Goal: Task Accomplishment & Management: Use online tool/utility

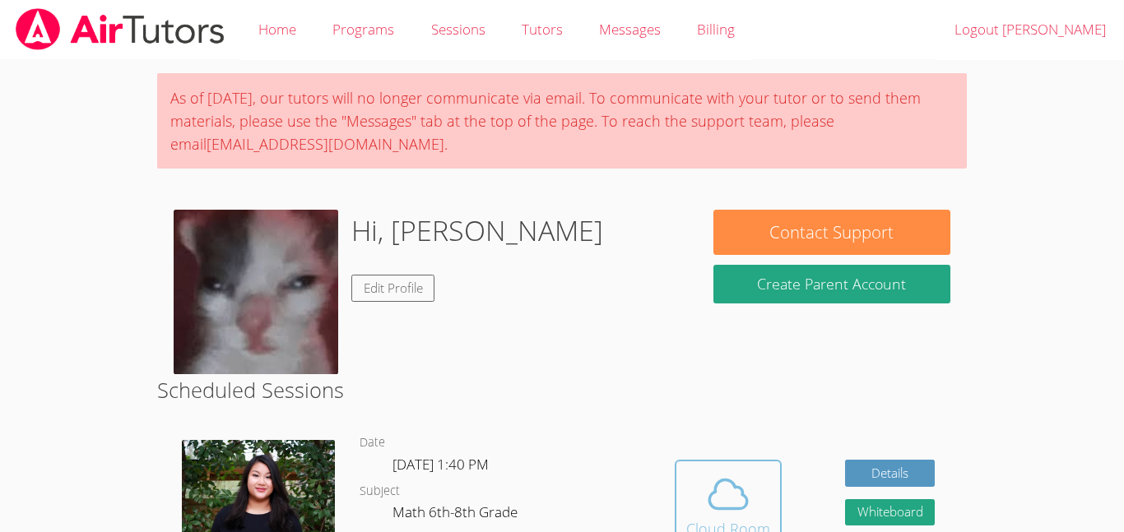
click at [755, 473] on span at bounding box center [728, 495] width 84 height 46
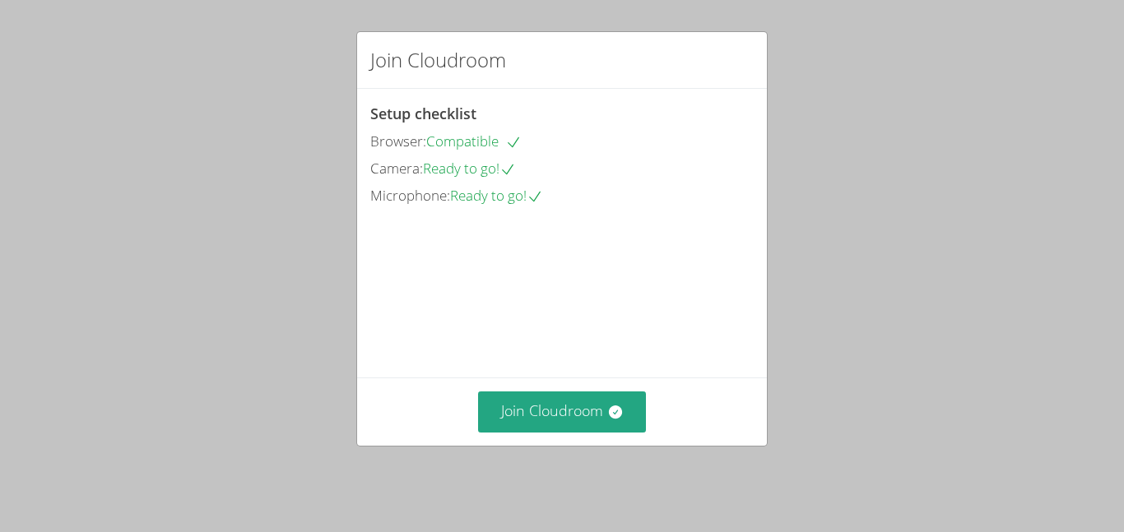
scroll to position [82, 0]
click at [613, 413] on button "Join Cloudroom" at bounding box center [562, 412] width 169 height 40
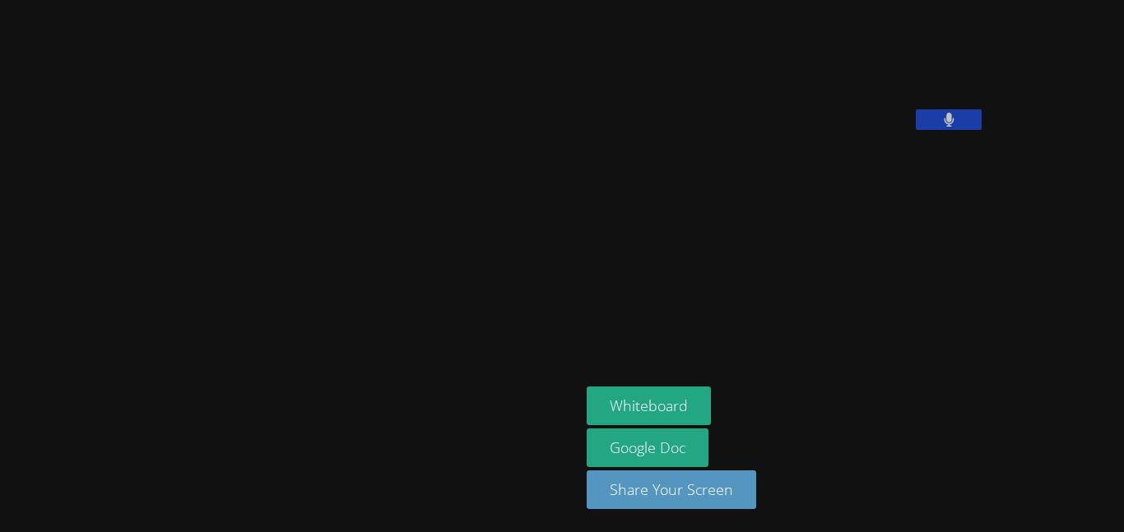
click at [117, 258] on div at bounding box center [290, 266] width 567 height 519
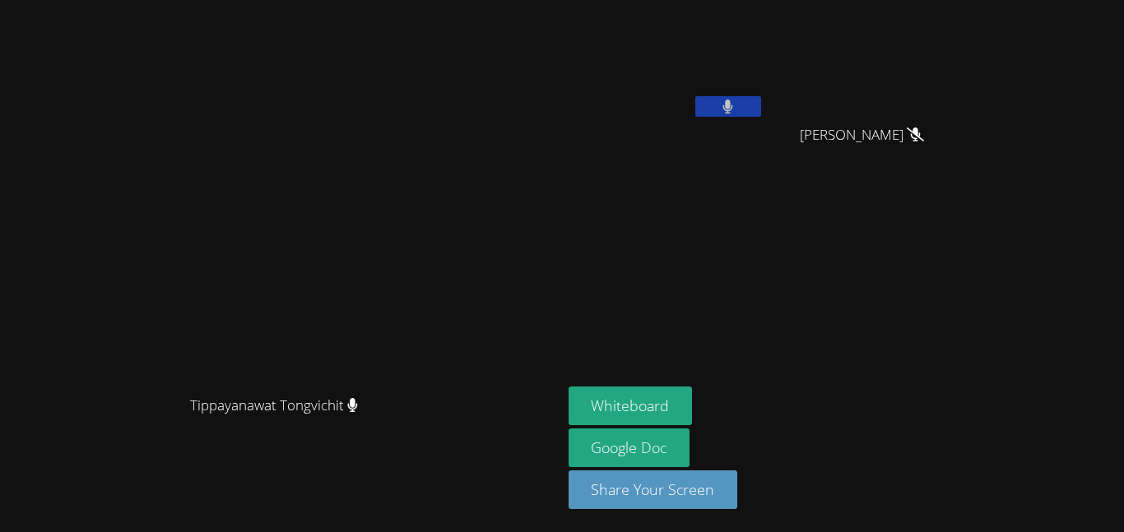
click at [555, 407] on div "Tippayanawat Tongvichit" at bounding box center [281, 421] width 549 height 66
click at [617, 407] on button "Whiteboard" at bounding box center [631, 406] width 124 height 39
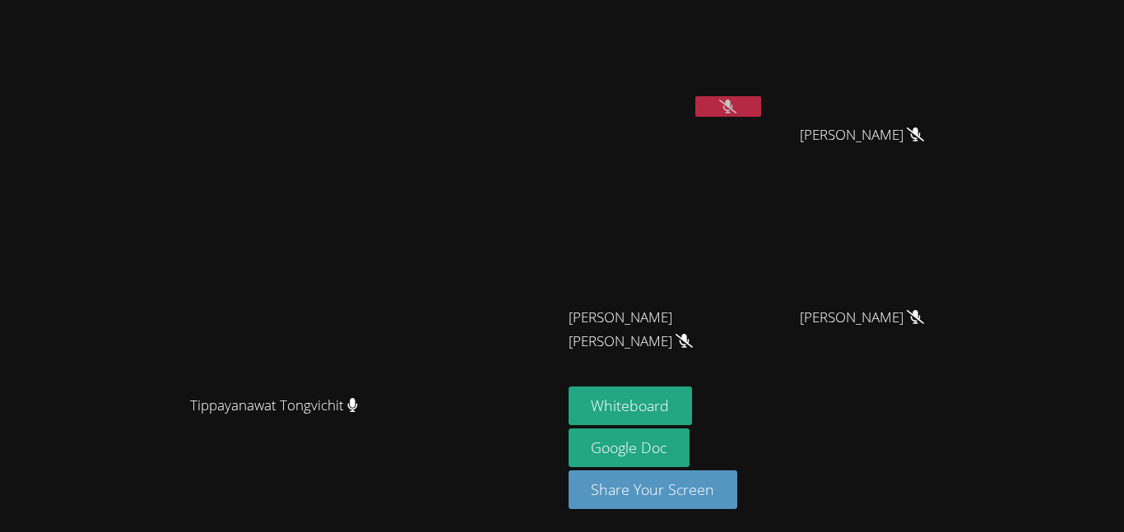
click at [761, 111] on button at bounding box center [728, 106] width 66 height 21
click at [761, 109] on button at bounding box center [728, 106] width 66 height 21
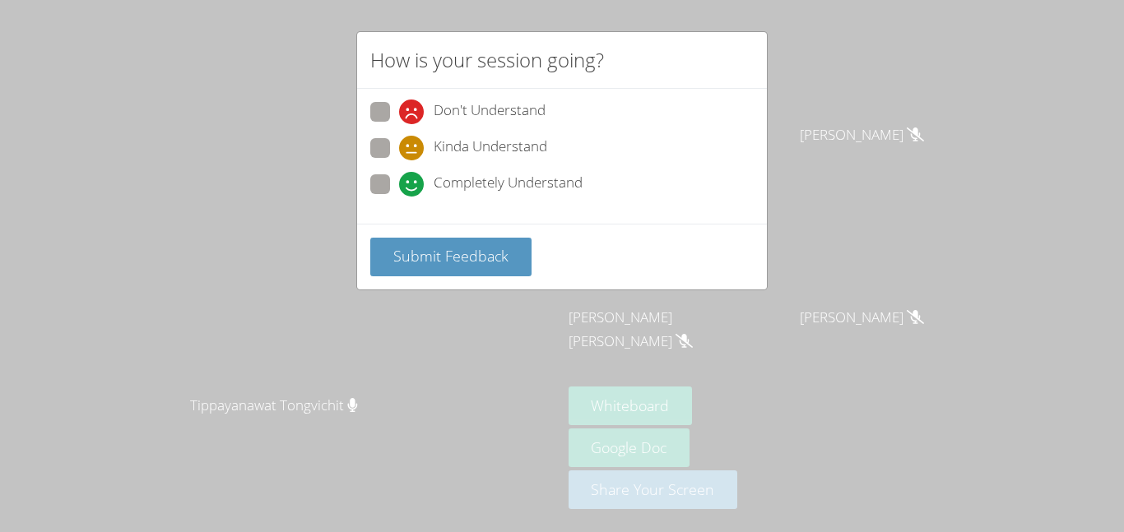
click at [362, 138] on div "Don't Understand Kinda Understand Completely Understand" at bounding box center [562, 156] width 410 height 135
click at [382, 165] on div "Kinda Understand" at bounding box center [561, 153] width 383 height 30
click at [399, 197] on span at bounding box center [399, 197] width 0 height 0
click at [399, 176] on input "Completely Understand" at bounding box center [406, 181] width 14 height 14
radio input "true"
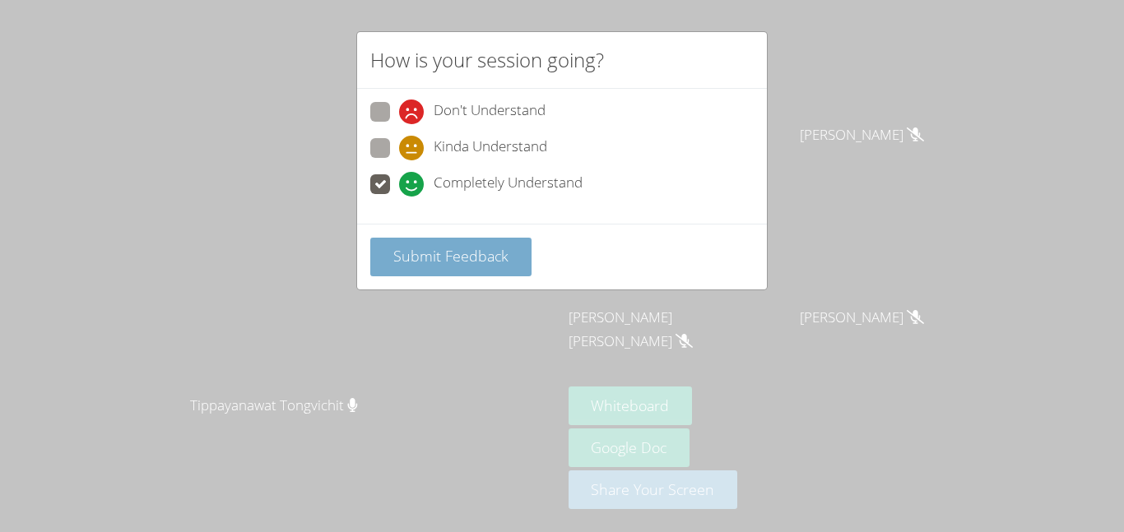
click at [430, 252] on span "Submit Feedback" at bounding box center [450, 256] width 115 height 20
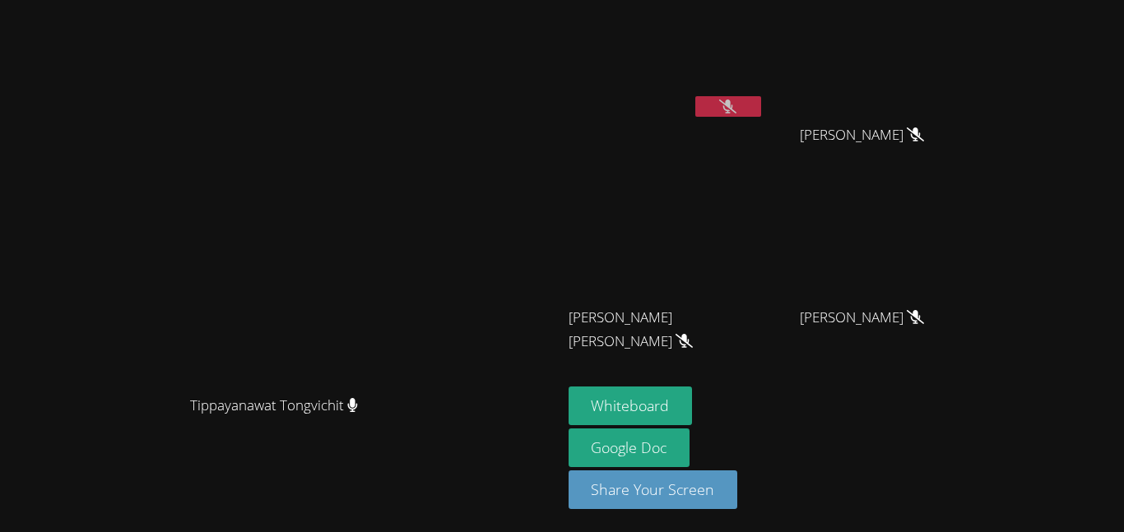
click at [736, 108] on icon at bounding box center [727, 107] width 17 height 14
click at [733, 108] on icon at bounding box center [728, 107] width 10 height 14
click at [761, 109] on button at bounding box center [728, 106] width 66 height 21
click at [761, 100] on button at bounding box center [728, 106] width 66 height 21
